Goal: Task Accomplishment & Management: Manage account settings

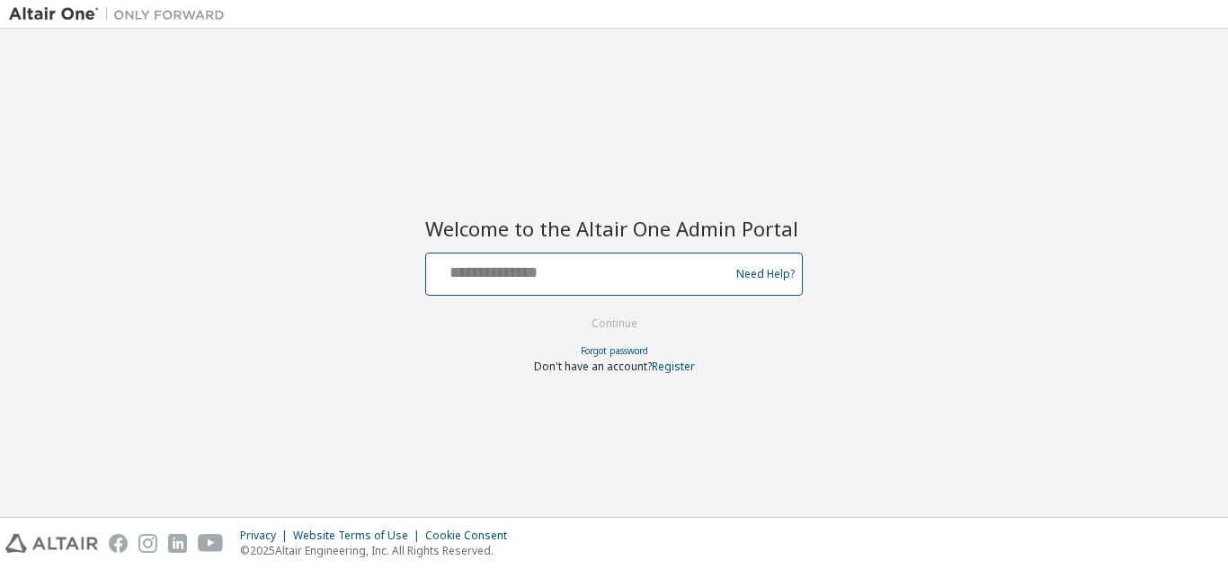
click at [467, 270] on input "text" at bounding box center [580, 270] width 294 height 26
type input "**********"
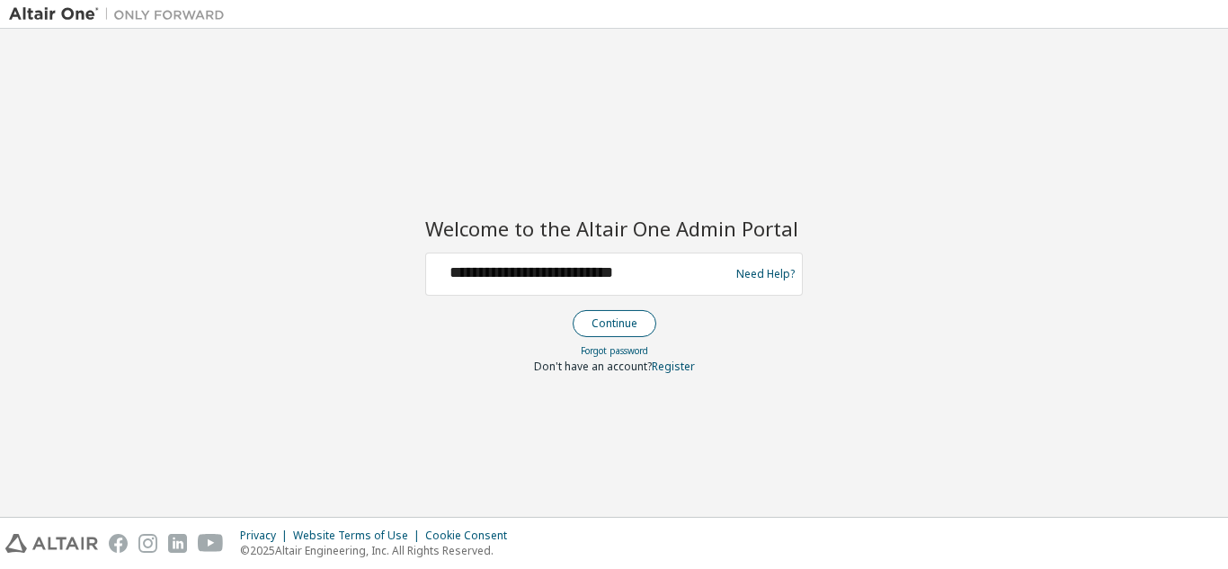
click at [605, 322] on button "Continue" at bounding box center [615, 323] width 84 height 27
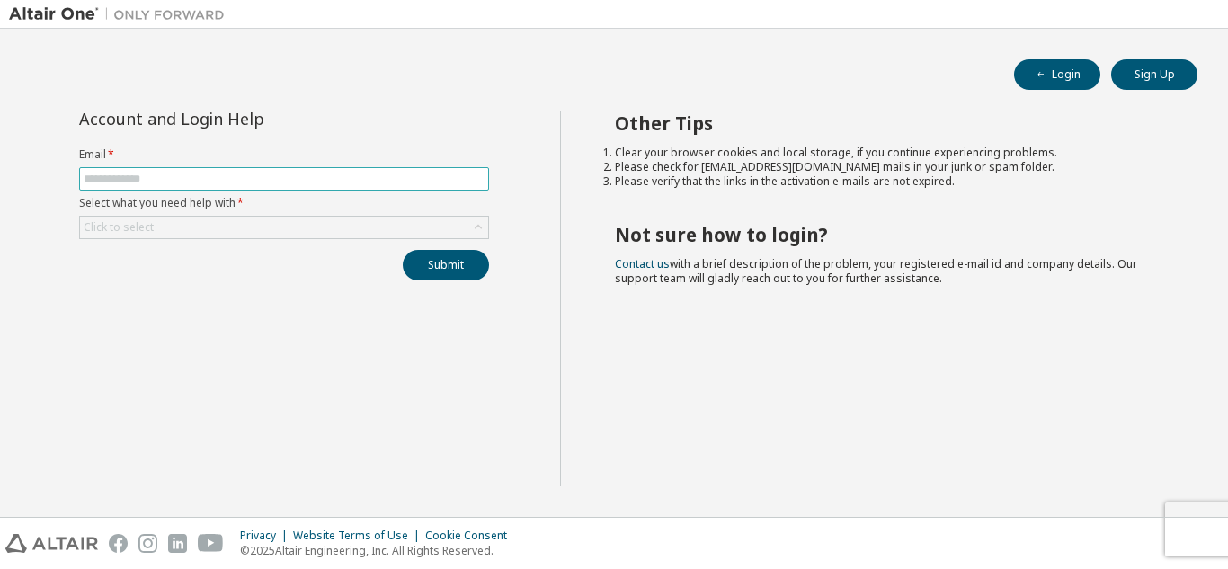
click at [200, 168] on span at bounding box center [284, 178] width 410 height 23
click at [186, 173] on input "text" at bounding box center [284, 179] width 401 height 14
type input "**********"
click at [308, 216] on div "Click to select" at bounding box center [284, 227] width 410 height 23
click at [467, 259] on button "Submit" at bounding box center [446, 265] width 86 height 31
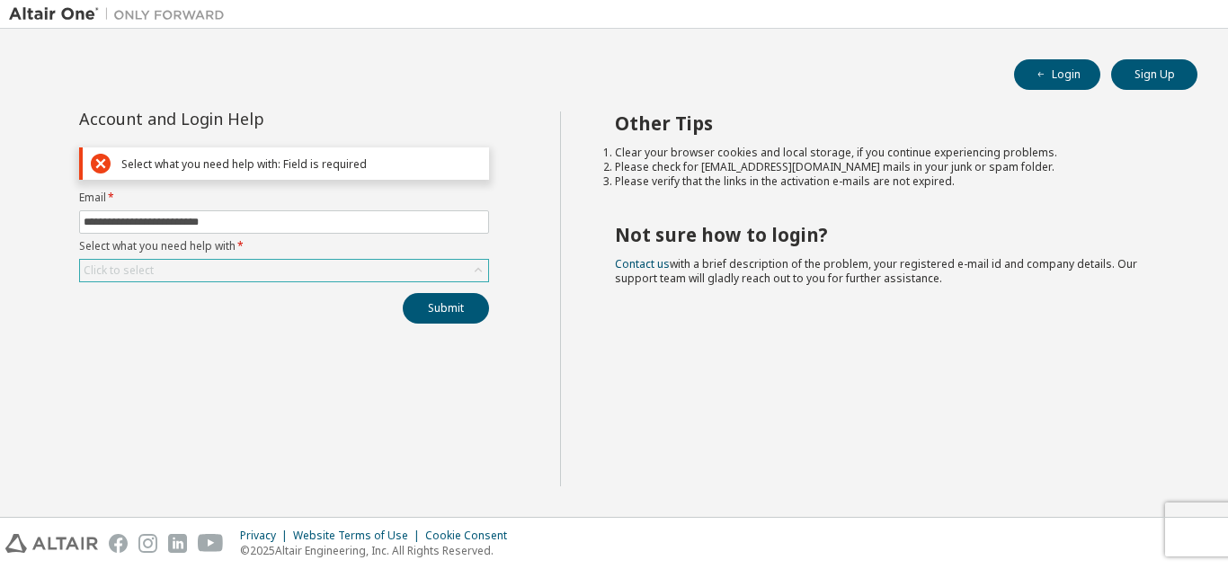
click at [403, 280] on div "Click to select" at bounding box center [284, 271] width 408 height 22
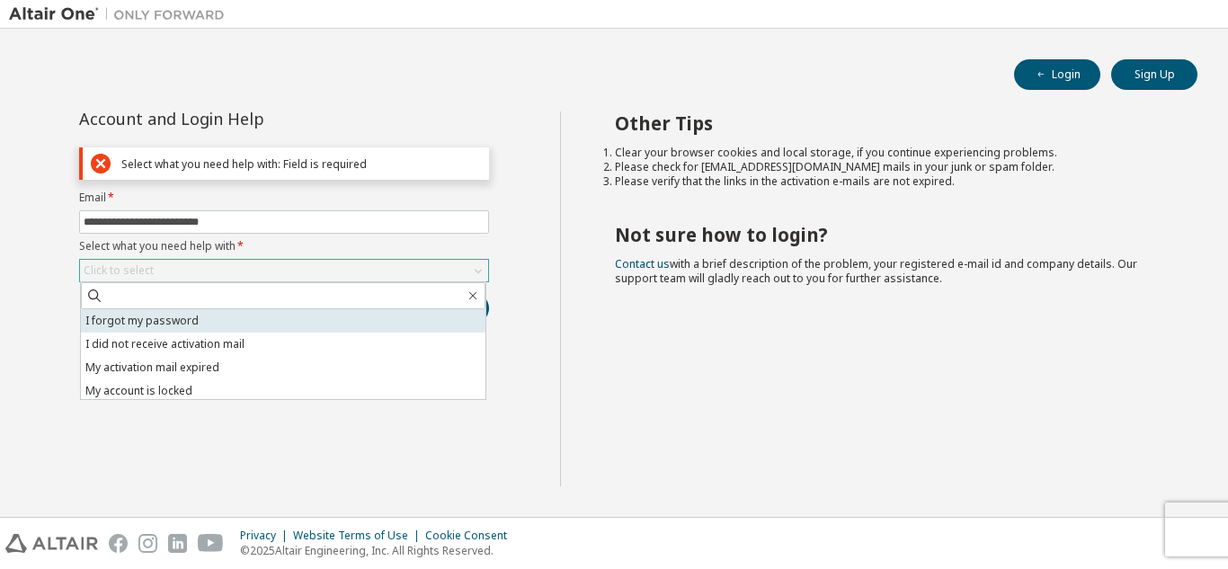
click at [215, 324] on li "I forgot my password" at bounding box center [283, 320] width 405 height 23
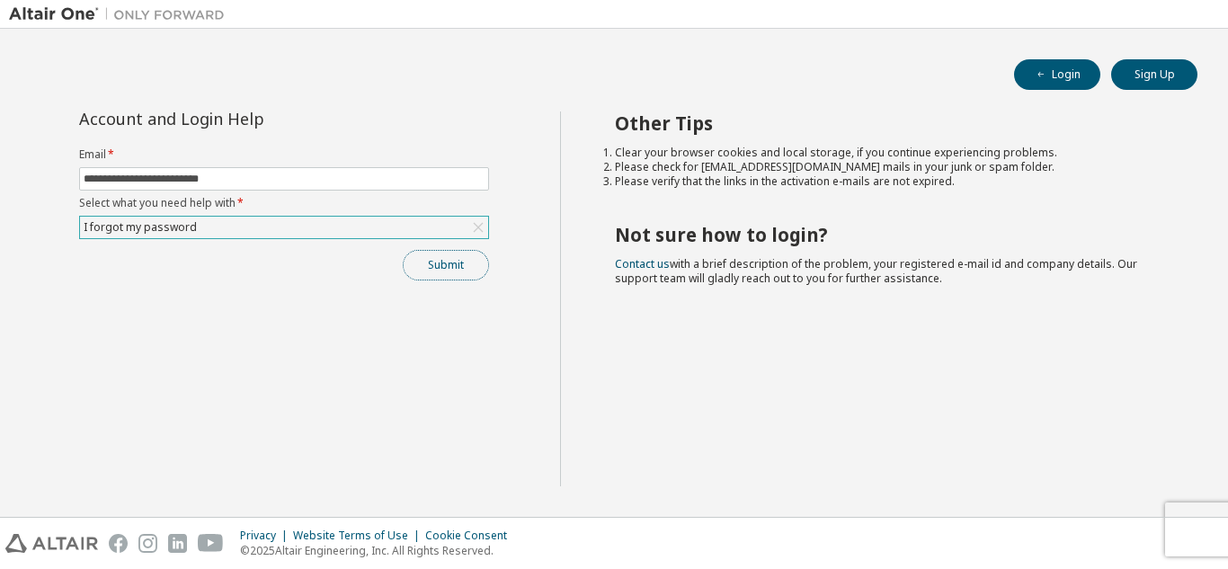
click at [430, 271] on button "Submit" at bounding box center [446, 265] width 86 height 31
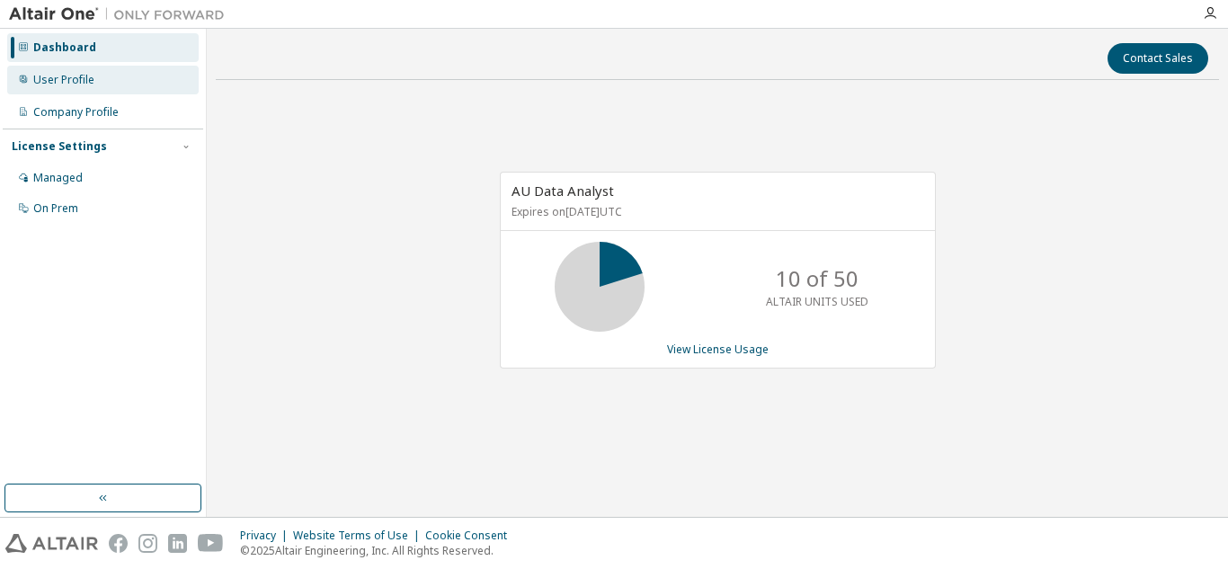
click at [66, 80] on div "User Profile" at bounding box center [63, 80] width 61 height 14
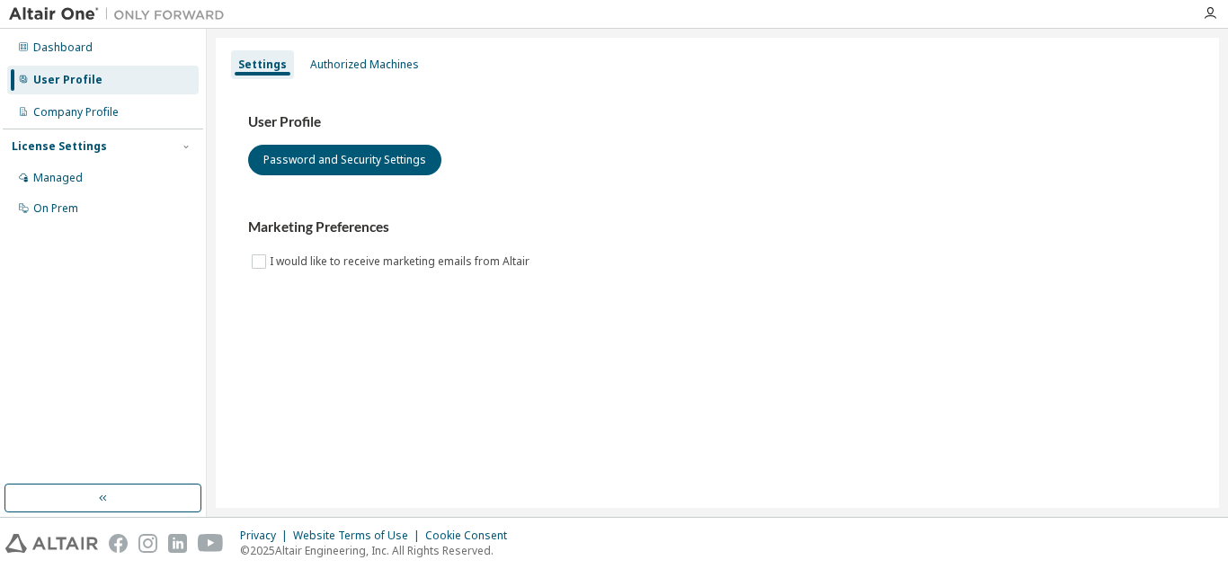
click at [52, 193] on div "Managed On Prem" at bounding box center [103, 193] width 200 height 59
click at [49, 173] on div "Managed" at bounding box center [57, 178] width 49 height 14
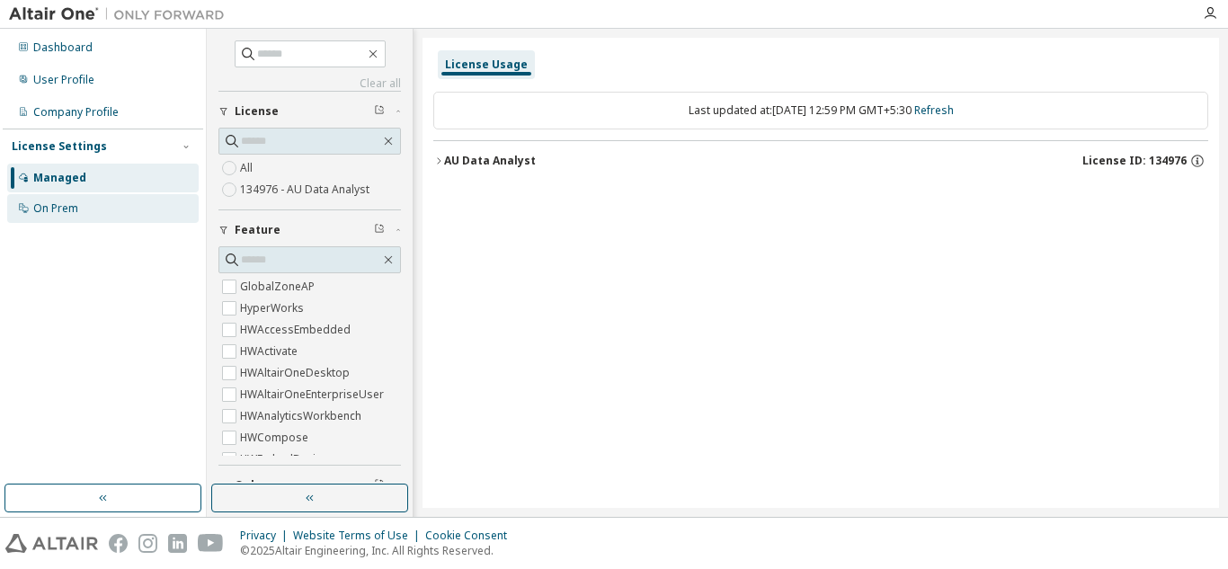
click at [53, 210] on div "On Prem" at bounding box center [55, 208] width 45 height 14
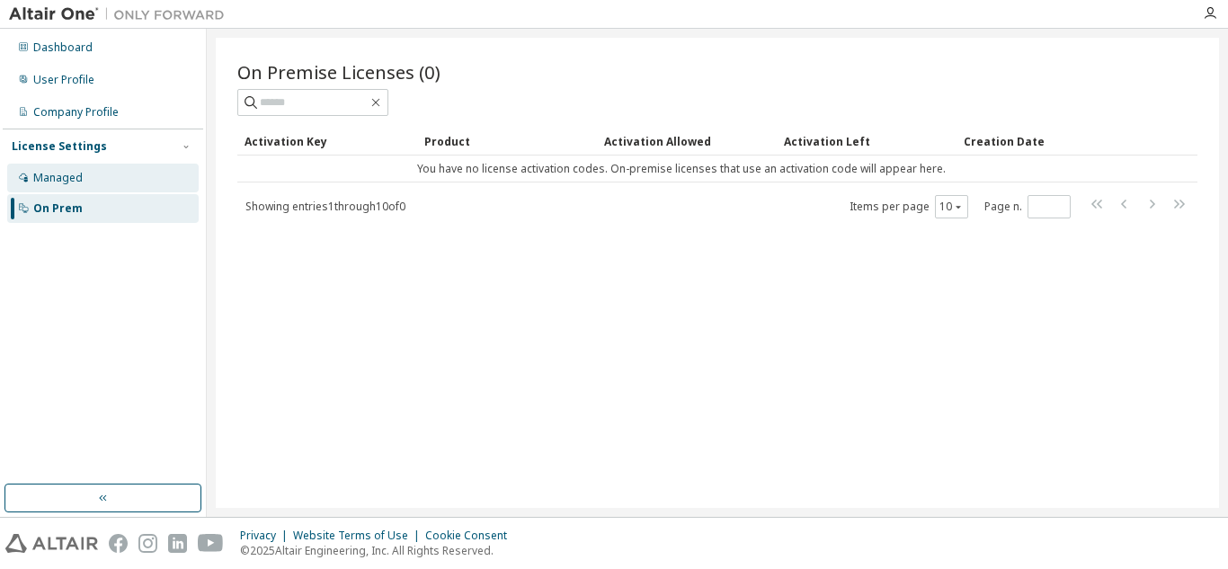
click at [58, 171] on div "Managed" at bounding box center [57, 178] width 49 height 14
